Goal: Book appointment/travel/reservation

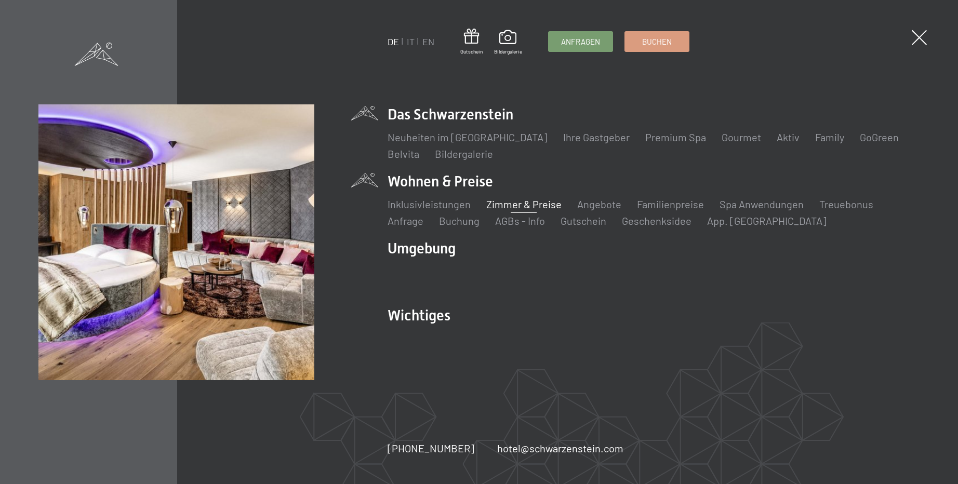
click at [527, 204] on link "Zimmer & Preise" at bounding box center [523, 204] width 75 height 12
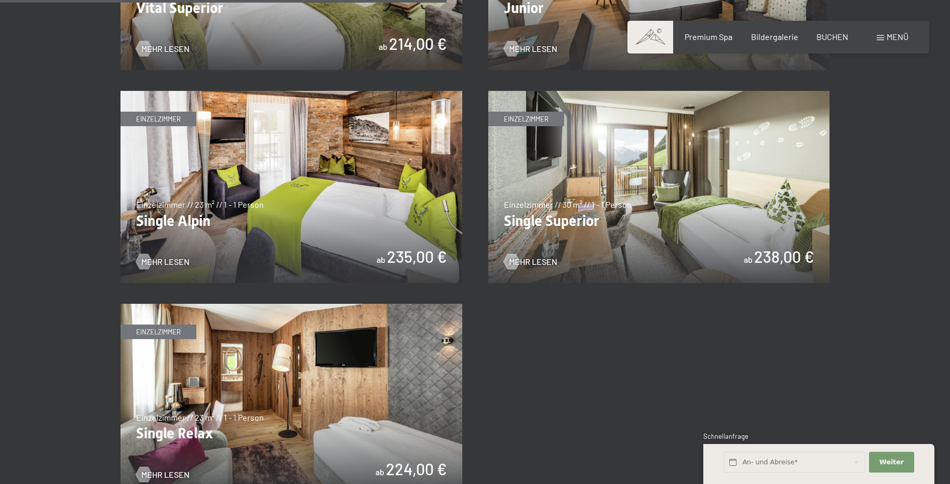
scroll to position [1531, 0]
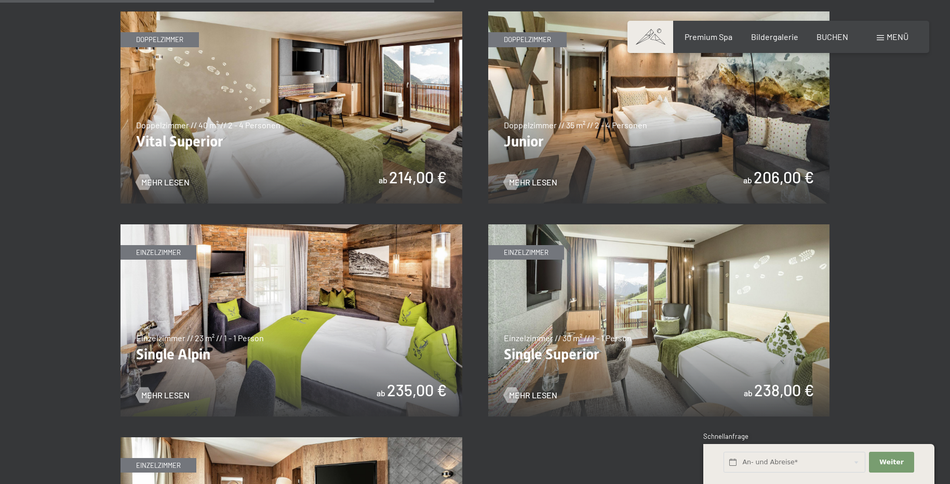
click at [659, 127] on img at bounding box center [659, 107] width 342 height 192
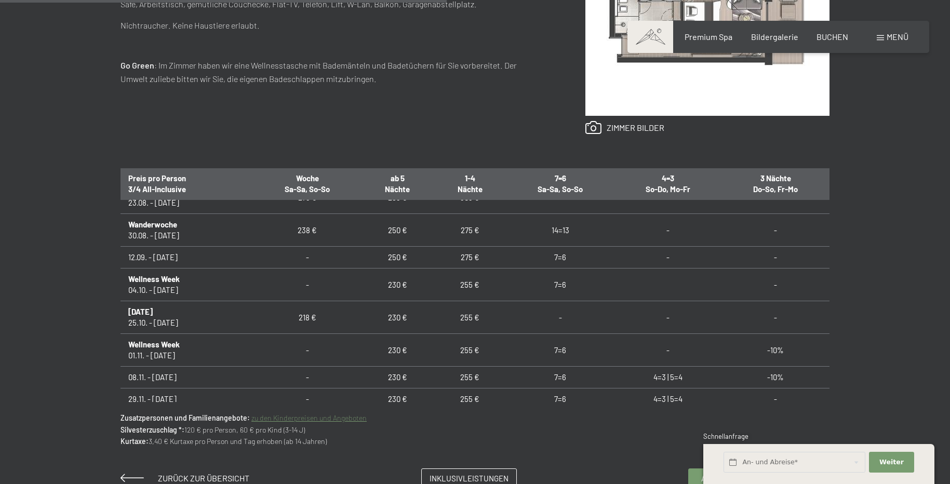
scroll to position [623, 0]
